Goal: Task Accomplishment & Management: Manage account settings

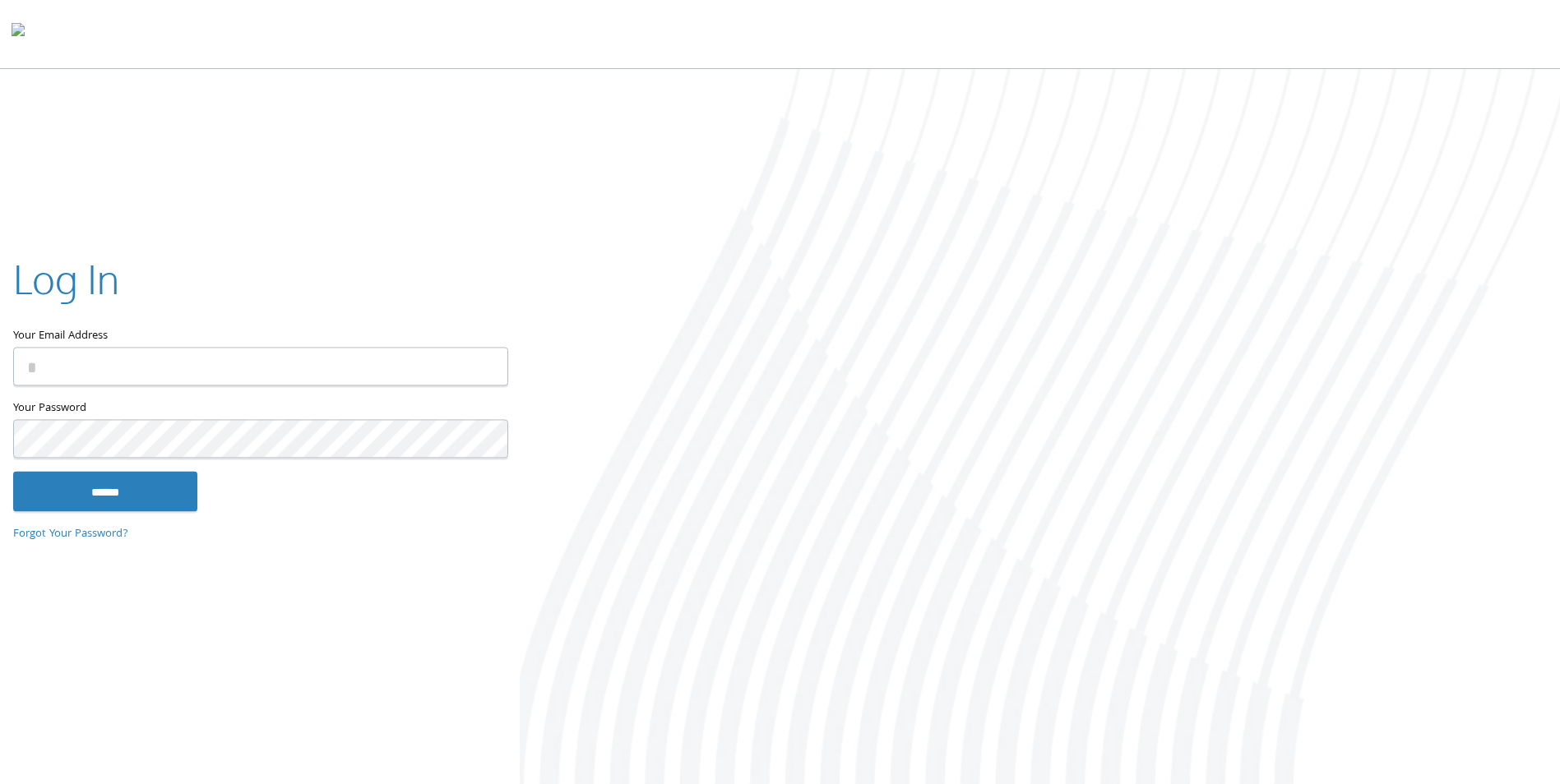
click at [48, 353] on input "Your Email Address" at bounding box center [261, 367] width 495 height 38
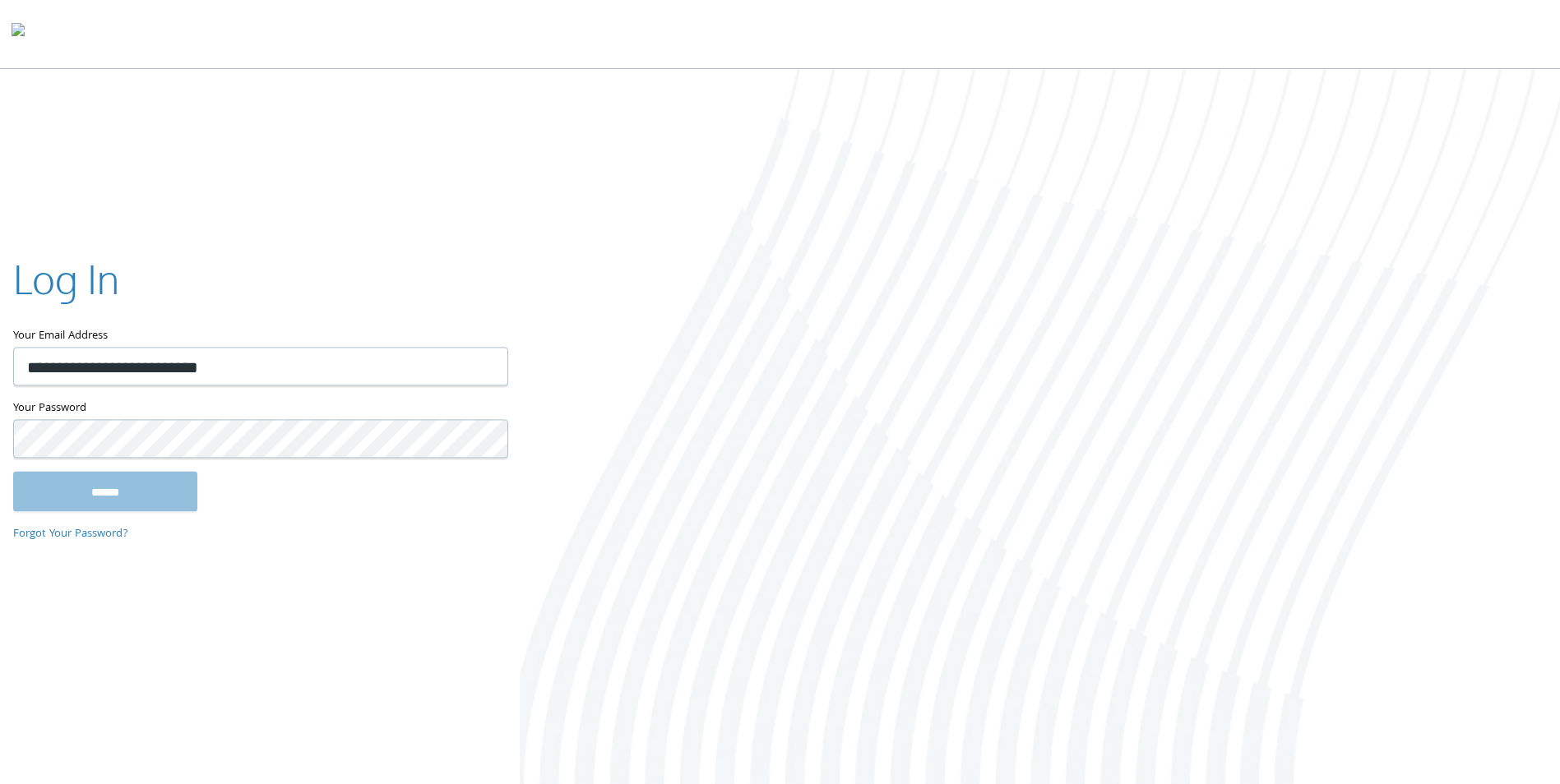
type input "**********"
click at [13, 472] on input "******" at bounding box center [105, 491] width 184 height 39
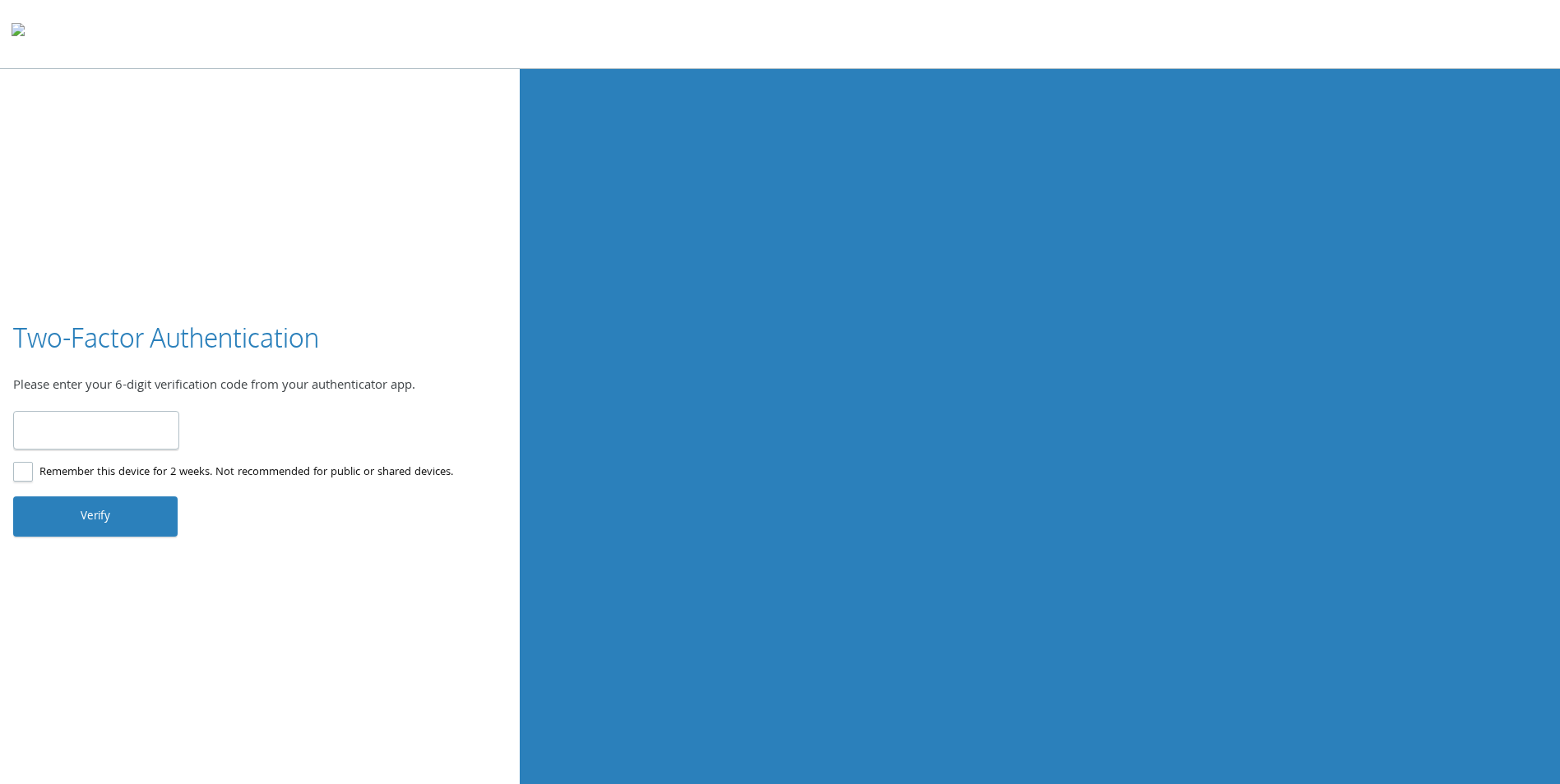
type input "******"
